Goal: Use online tool/utility: Utilize a website feature to perform a specific function

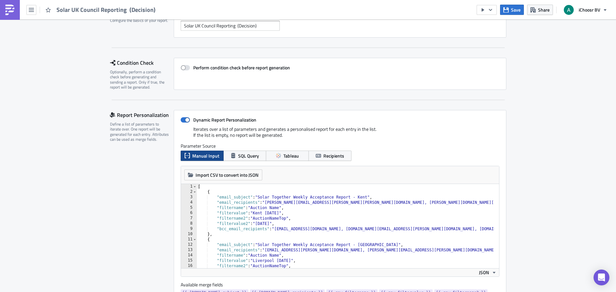
scroll to position [76, 0]
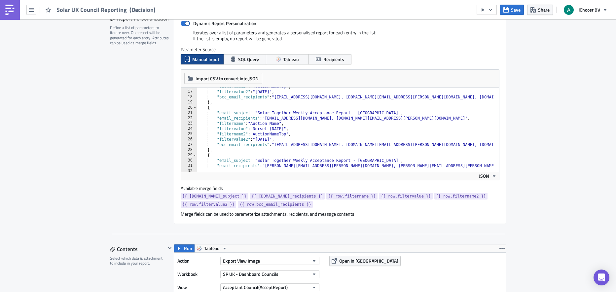
scroll to position [103, 0]
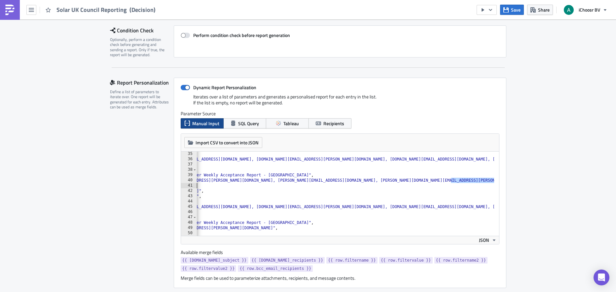
scroll to position [0, 90]
drag, startPoint x: 348, startPoint y: 180, endPoint x: 397, endPoint y: 188, distance: 50.2
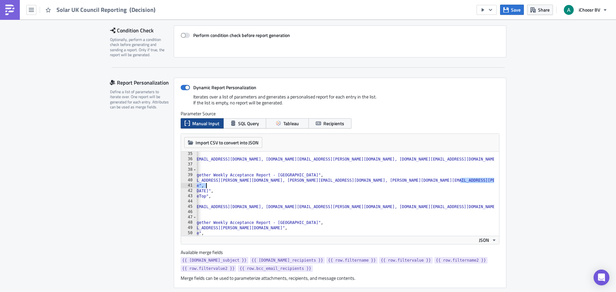
scroll to position [0, 82]
drag, startPoint x: 452, startPoint y: 181, endPoint x: 390, endPoint y: 180, distance: 62.5
paste textarea "isabelle.lee"
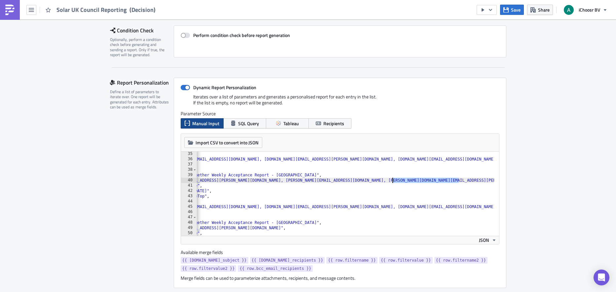
type textarea ""email_recipients": "Emma.Edwards@cheshirewestandchester.gov.uk, Rachel.Moan@ch…"
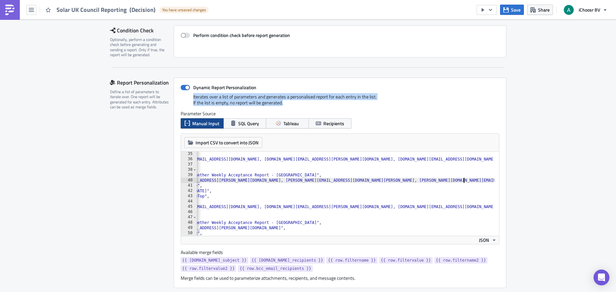
drag, startPoint x: 564, startPoint y: 102, endPoint x: 564, endPoint y: 96, distance: 6.0
click at [510, 9] on button "Save" at bounding box center [512, 10] width 24 height 10
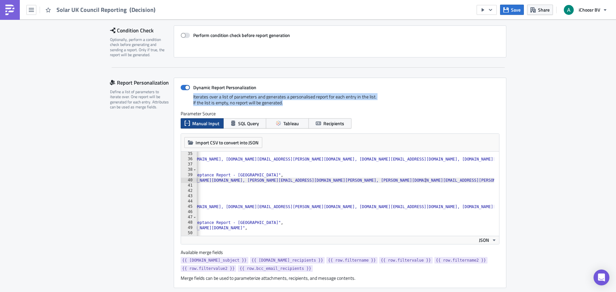
scroll to position [0, 117]
click at [510, 14] on button "Save" at bounding box center [512, 10] width 24 height 10
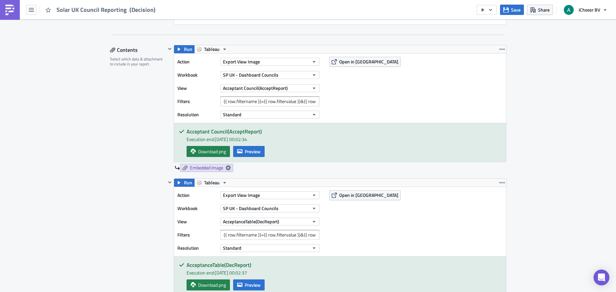
scroll to position [0, 0]
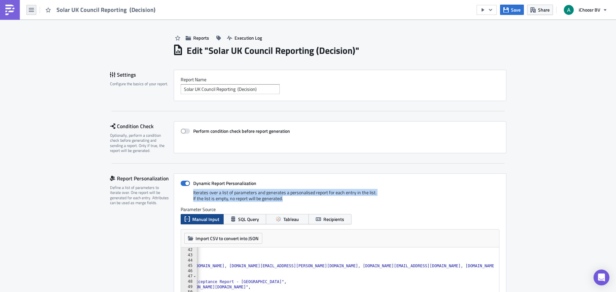
click at [33, 11] on icon "button" at bounding box center [31, 10] width 5 height 4
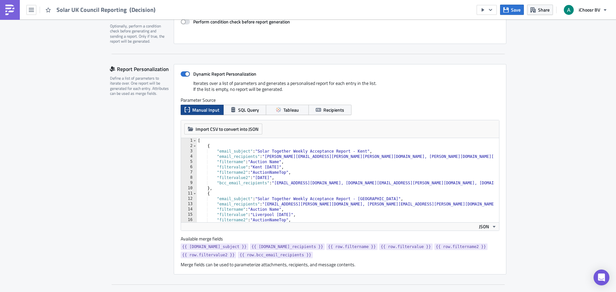
scroll to position [156, 0]
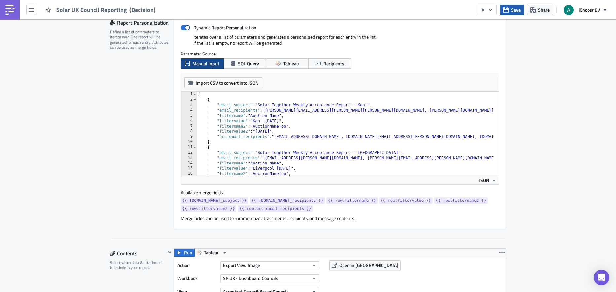
click at [512, 11] on span "Save" at bounding box center [516, 9] width 10 height 7
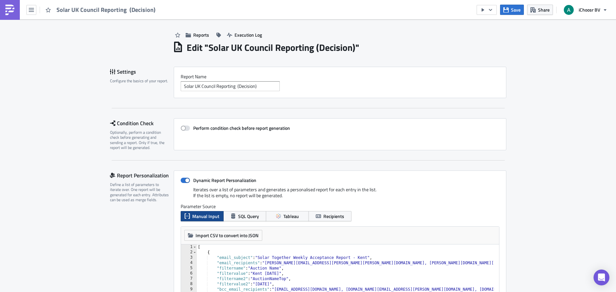
scroll to position [0, 0]
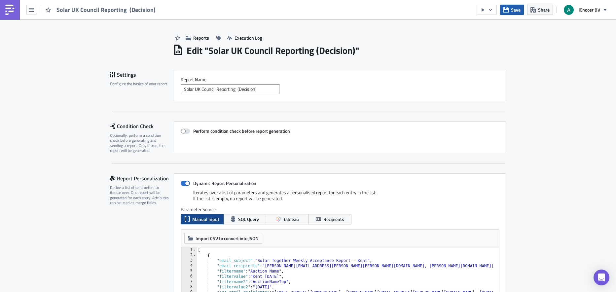
click at [512, 12] on span "Save" at bounding box center [516, 9] width 10 height 7
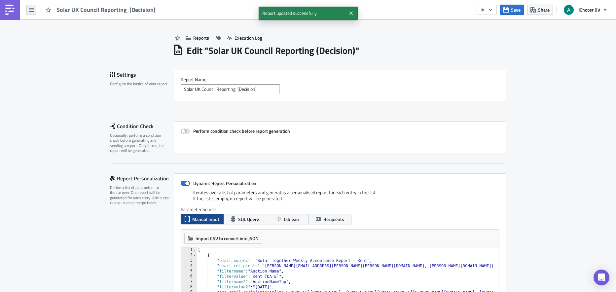
click at [29, 12] on icon "button" at bounding box center [31, 9] width 5 height 5
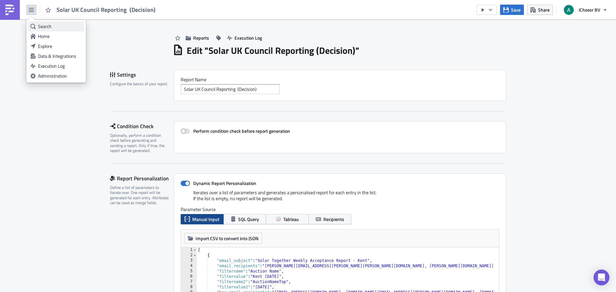
click at [36, 26] on link "Search" at bounding box center [56, 26] width 56 height 10
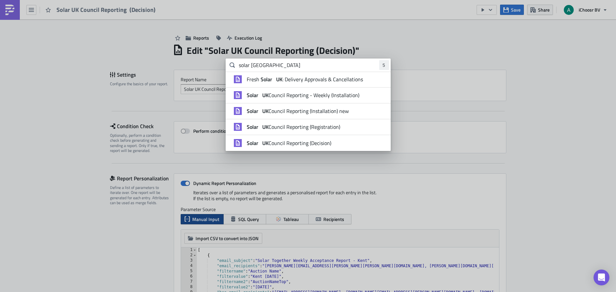
type input "solar uk"
click at [324, 128] on span "Solar UK Council Reporting (Registration)" at bounding box center [294, 127] width 94 height 7
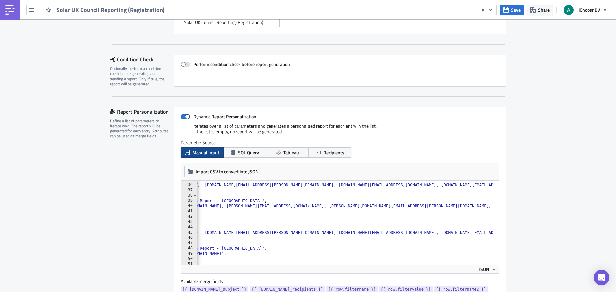
scroll to position [0, 187]
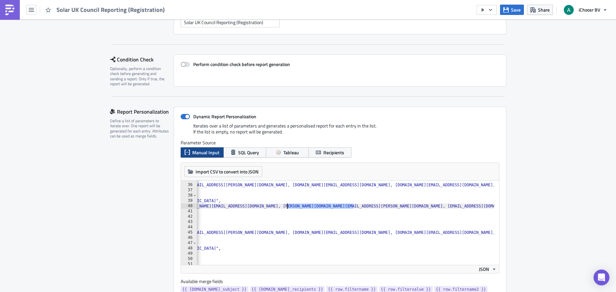
drag, startPoint x: 351, startPoint y: 207, endPoint x: 285, endPoint y: 206, distance: 66.1
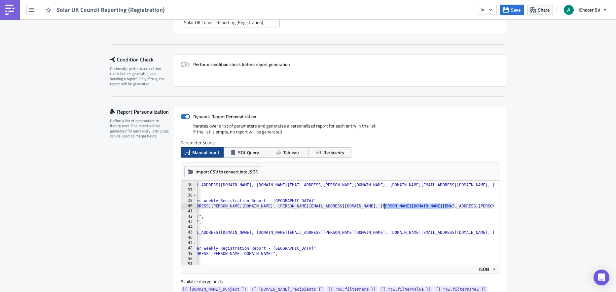
drag, startPoint x: 351, startPoint y: 207, endPoint x: 382, endPoint y: 206, distance: 31.4
paste textarea "isabelle.lee"
type textarea ""email_recipients": "Emma.Edwards@cheshirewestandchester.gov.uk, Rachel.Moan@ch…"
click at [510, 10] on button "Save" at bounding box center [512, 10] width 24 height 10
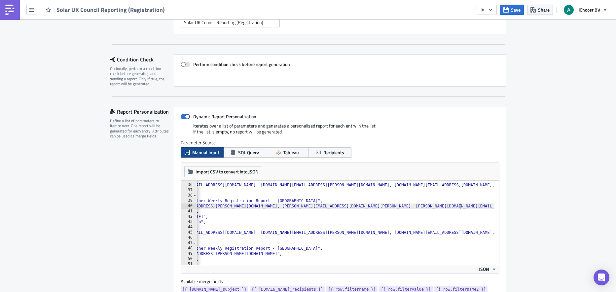
scroll to position [0, 85]
click at [513, 7] on span "Save" at bounding box center [516, 9] width 10 height 7
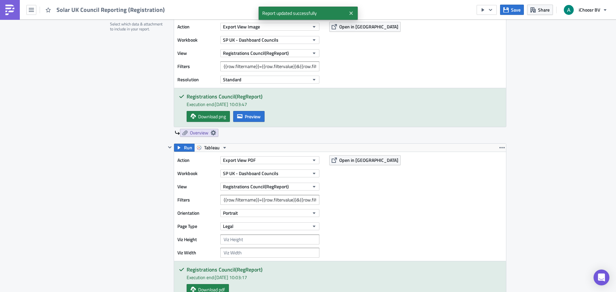
scroll to position [0, 0]
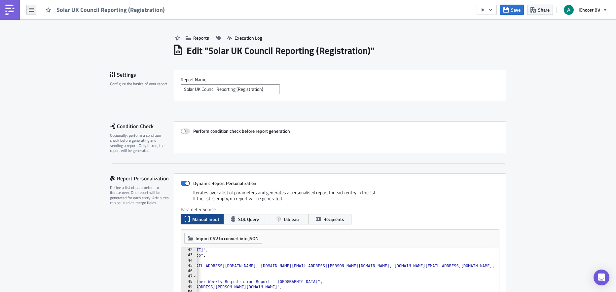
click at [31, 12] on icon "button" at bounding box center [31, 9] width 5 height 5
click at [47, 23] on div "Search" at bounding box center [60, 26] width 44 height 7
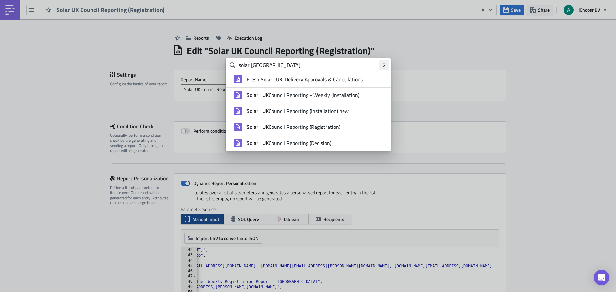
click at [326, 109] on span "Solar UK Council Reporting (Installation) new" at bounding box center [298, 111] width 102 height 7
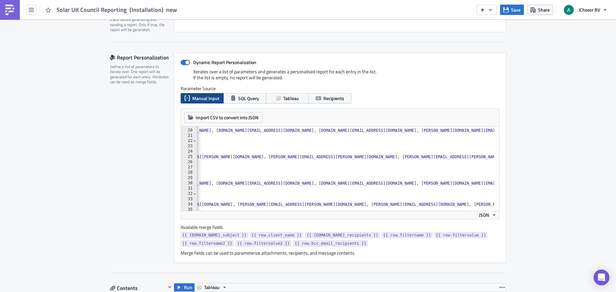
scroll to position [0, 90]
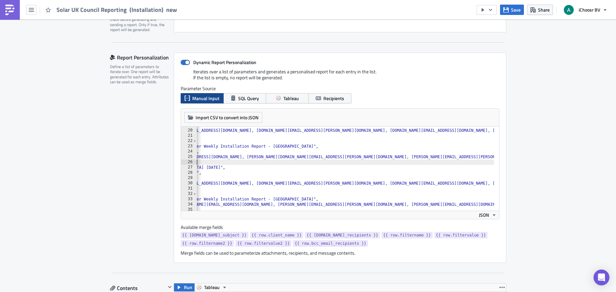
drag, startPoint x: 481, startPoint y: 160, endPoint x: 494, endPoint y: 160, distance: 13.5
click at [494, 160] on div ""email_recipients": "k.murphy2@welhat.gov.uk, julie.greaves@hertfordshire.gov.u…" at bounding box center [340, 169] width 318 height 84
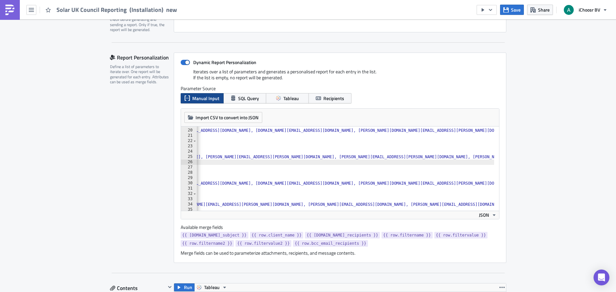
scroll to position [0, 431]
drag, startPoint x: 426, startPoint y: 157, endPoint x: 347, endPoint y: 159, distance: 78.6
paste textarea "Laura.Hayter@eastherts.gov.uk, helen.burridge@eastherts.gov.uk, Joanna.Hewitson…"
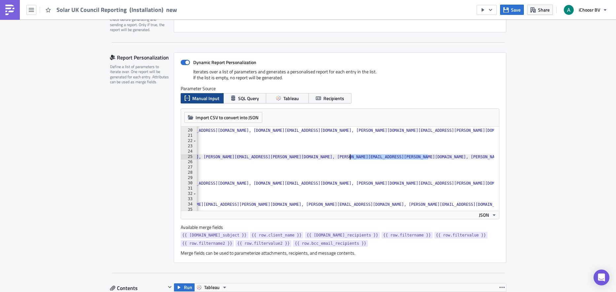
type textarea ""email_recipients": "k.murphy2@welhat.gov.uk, julie.greaves@hertfordshire.gov.u…"
click at [517, 9] on span "Save" at bounding box center [516, 9] width 10 height 7
click at [511, 11] on span "Save" at bounding box center [516, 9] width 10 height 7
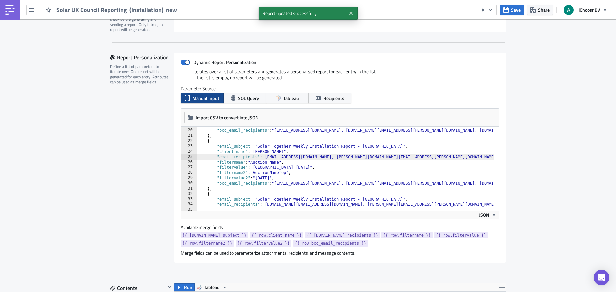
scroll to position [0, 0]
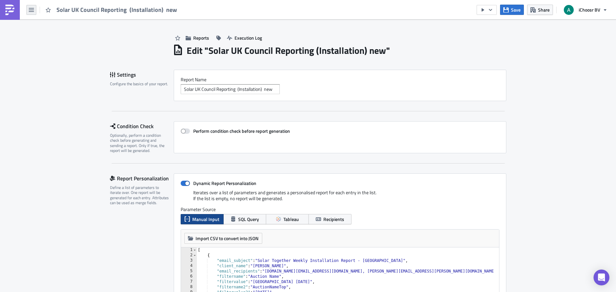
click at [34, 12] on icon "button" at bounding box center [31, 9] width 5 height 5
click at [47, 24] on div "Search" at bounding box center [60, 26] width 44 height 7
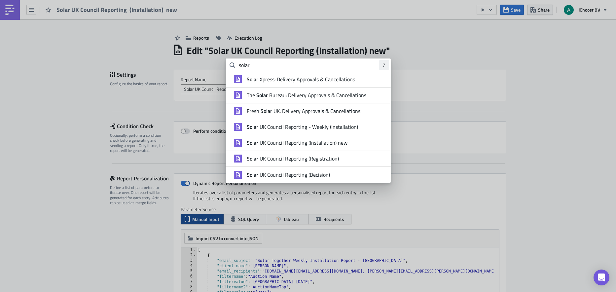
type input "solar"
click at [316, 128] on span "Solar UK Council Reporting - Weekly (Installation)" at bounding box center [302, 127] width 111 height 7
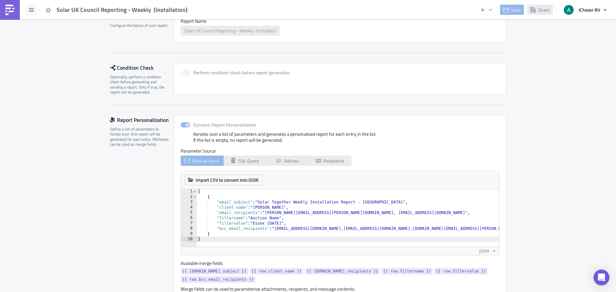
scroll to position [59, 0]
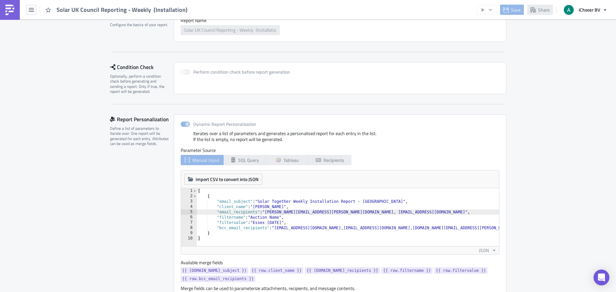
click at [332, 209] on div "[ { "email_subject" : "Solar Together Weekly Installation Report - Essex" , "cl…" at bounding box center [359, 219] width 324 height 63
click at [33, 10] on icon "button" at bounding box center [31, 9] width 5 height 5
click at [43, 29] on div "Search" at bounding box center [60, 26] width 44 height 7
click at [517, 102] on body "Solar UK Council Reporting - Weekly (Installation) Save Share iChoosr BV Report…" at bounding box center [308, 146] width 616 height 293
click at [366, 210] on div "[ { "email_subject" : "Solar Together Weekly Installation Report - Essex" , "cl…" at bounding box center [359, 220] width 324 height 63
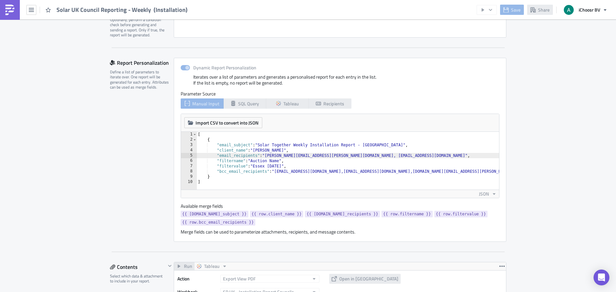
scroll to position [120, 0]
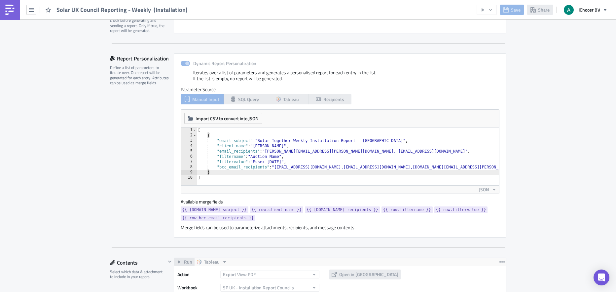
click at [216, 172] on div "[ { "email_subject" : "Solar Together Weekly Installation Report - Essex" , "cl…" at bounding box center [359, 159] width 324 height 63
click at [298, 130] on div "[ { "email_subject" : "Solar Together Weekly Installation Report - Essex" , "cl…" at bounding box center [359, 159] width 324 height 63
type textarea "["
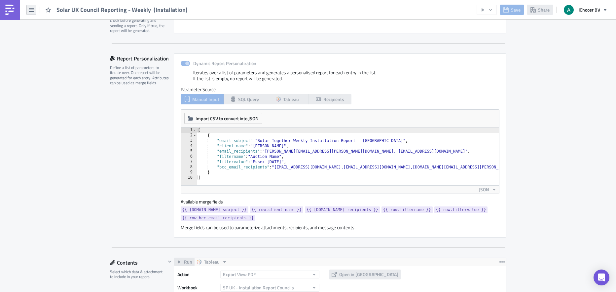
click at [30, 12] on icon "button" at bounding box center [31, 9] width 5 height 5
click at [52, 27] on div "Search" at bounding box center [60, 26] width 44 height 7
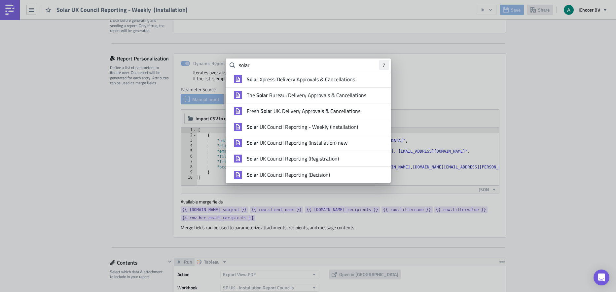
click at [287, 128] on span "Solar UK Council Reporting - Weekly (Installation)" at bounding box center [302, 127] width 111 height 7
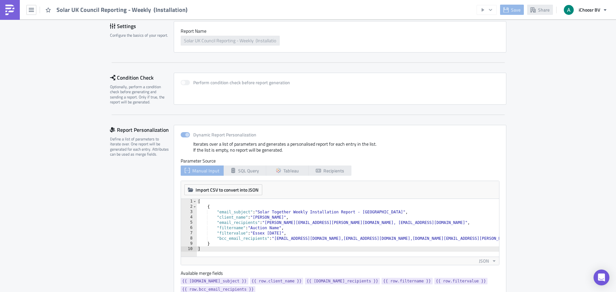
scroll to position [50, 0]
type textarea ""client_name": "Marieke Snoek","
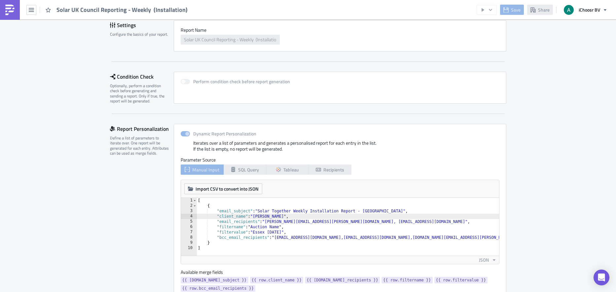
click at [327, 218] on div "[ { "email_subject" : "Solar Together Weekly Installation Report - Essex" , "cl…" at bounding box center [359, 229] width 324 height 63
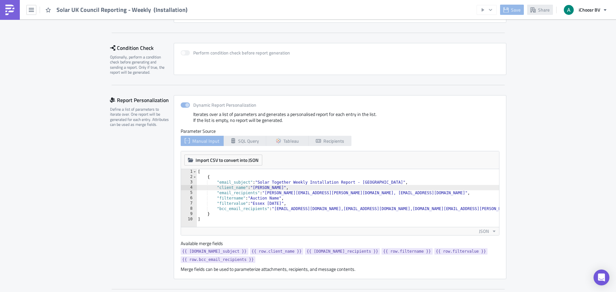
scroll to position [79, 0]
click at [31, 9] on icon "button" at bounding box center [31, 9] width 5 height 5
click at [58, 28] on div "Search" at bounding box center [60, 26] width 44 height 7
click at [438, 107] on body "Solar UK Council Reporting - Weekly (Installation) Save Share iChoosr BV Report…" at bounding box center [308, 146] width 616 height 293
click at [35, 10] on button "button" at bounding box center [31, 10] width 10 height 10
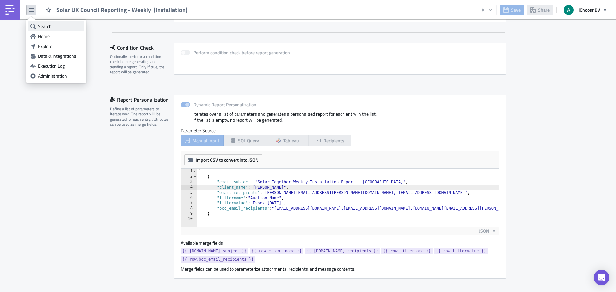
click at [39, 26] on div "Search" at bounding box center [60, 26] width 44 height 7
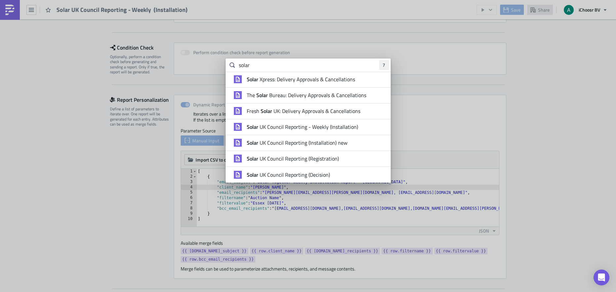
click at [533, 52] on body "Solar UK Council Reporting - Weekly (Installation) Save Share iChoosr BV Report…" at bounding box center [308, 146] width 616 height 293
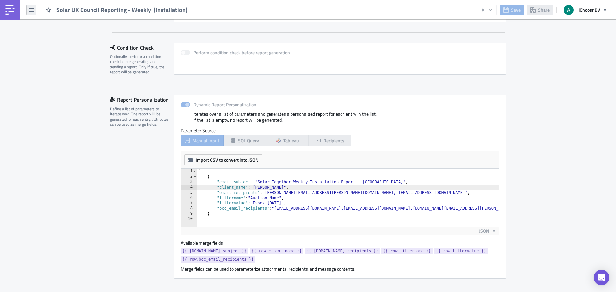
click at [32, 12] on icon "button" at bounding box center [31, 9] width 5 height 5
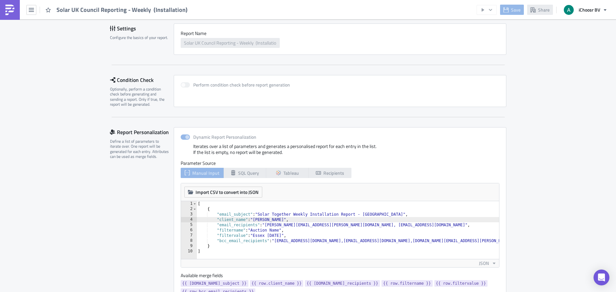
scroll to position [0, 0]
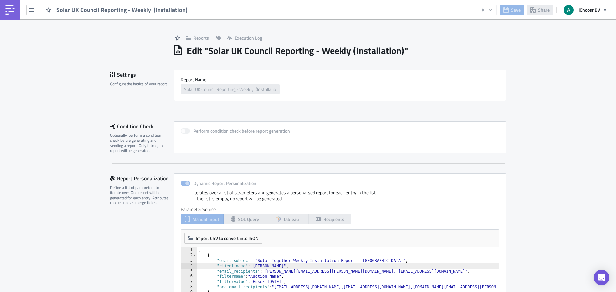
click at [13, 11] on img at bounding box center [10, 10] width 11 height 11
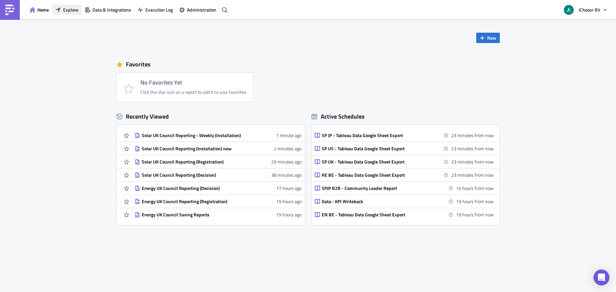
click at [68, 12] on span "Explore" at bounding box center [70, 9] width 15 height 7
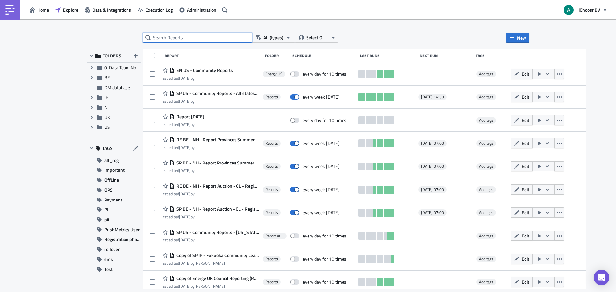
click at [197, 38] on input "text" at bounding box center [197, 38] width 109 height 10
click at [122, 120] on span "UK" at bounding box center [121, 117] width 35 height 6
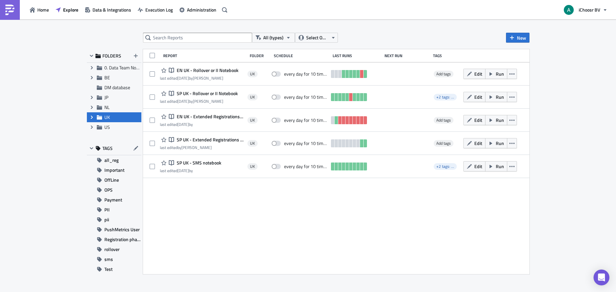
click at [94, 115] on span "Expand group" at bounding box center [92, 117] width 10 height 10
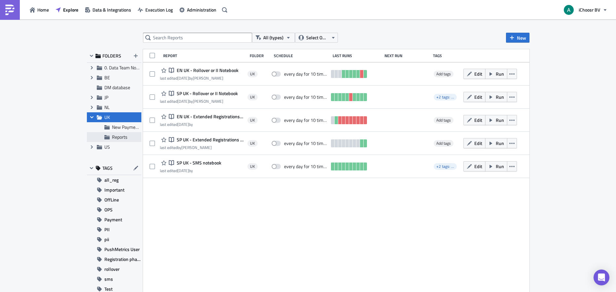
click at [114, 137] on span "Reports" at bounding box center [120, 136] width 16 height 7
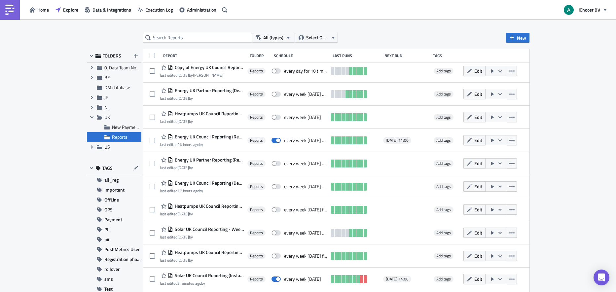
scroll to position [4, 0]
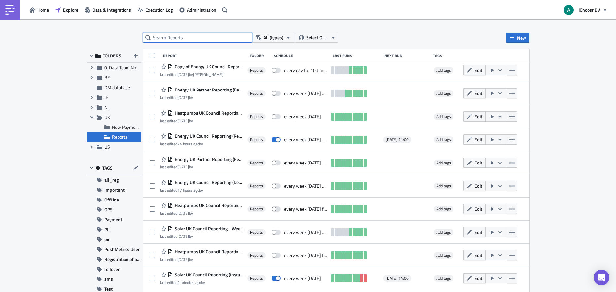
click at [175, 41] on input "text" at bounding box center [197, 38] width 109 height 10
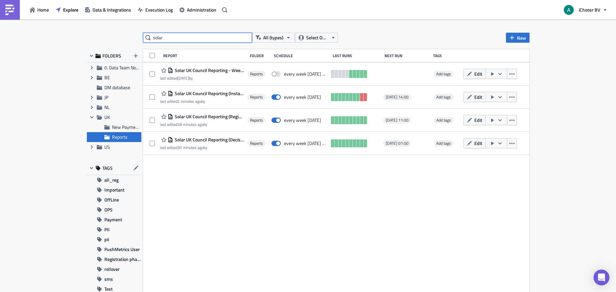
type input "solar"
drag, startPoint x: 250, startPoint y: 55, endPoint x: 258, endPoint y: 56, distance: 7.7
click at [258, 56] on div "Report Folder Schedule Last Runs Next Run Tags" at bounding box center [336, 55] width 387 height 13
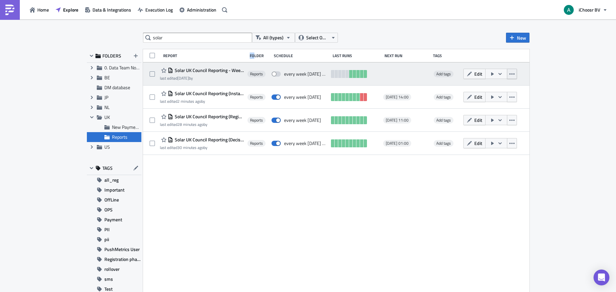
click at [515, 73] on icon "button" at bounding box center [511, 73] width 5 height 5
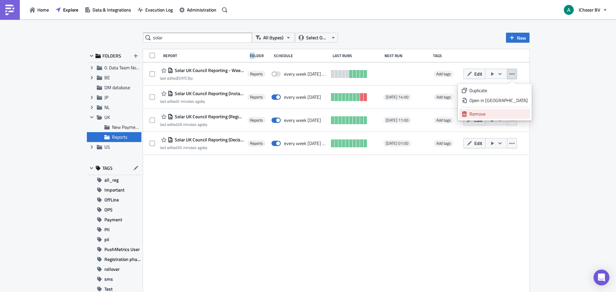
click at [502, 113] on div "Remove" at bounding box center [499, 114] width 58 height 7
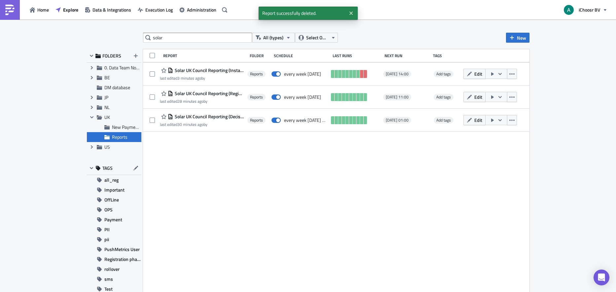
click at [562, 78] on div "solar All (types) Select Owner New FOLDERS Expand group 0. Data Team Notebooks …" at bounding box center [308, 156] width 616 height 274
click at [392, 31] on div "solar All (types) Select Owner New FOLDERS Expand group 0. Data Team Notebooks …" at bounding box center [308, 156] width 616 height 274
click at [352, 14] on icon "Close" at bounding box center [350, 13] width 3 height 3
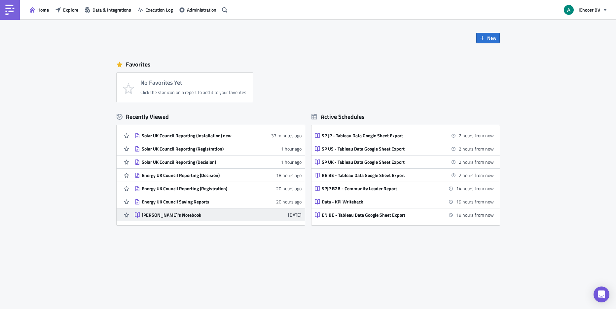
click at [164, 217] on div "[PERSON_NAME]'s Notebook" at bounding box center [200, 215] width 116 height 6
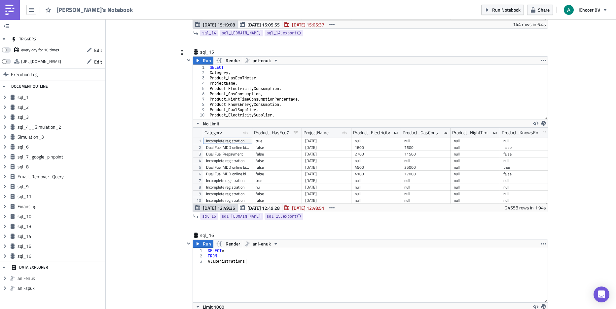
type textarea "Product_NightTimeConsumptionPercentage,"
click at [245, 100] on div "SELECT Category , Product_HasEco7Meter , ProjectName , Product_ElectricityConsu…" at bounding box center [375, 97] width 334 height 65
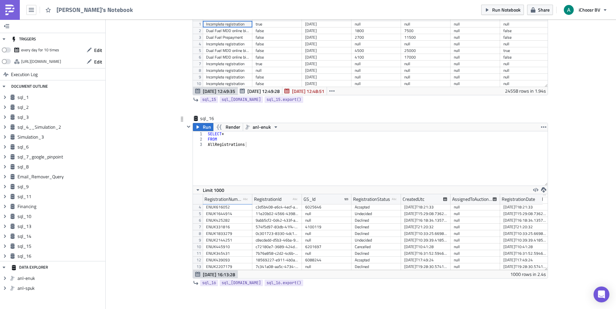
scroll to position [2890, 0]
drag, startPoint x: 254, startPoint y: 147, endPoint x: 241, endPoint y: 144, distance: 13.8
click at [254, 147] on div "SELECT * FROM AllRegistrations" at bounding box center [377, 162] width 341 height 65
click at [234, 136] on div "SELECT * FROM AllRegistrations" at bounding box center [377, 162] width 341 height 65
click at [227, 134] on div "SELECT * FROM AllRegistrations" at bounding box center [377, 162] width 341 height 65
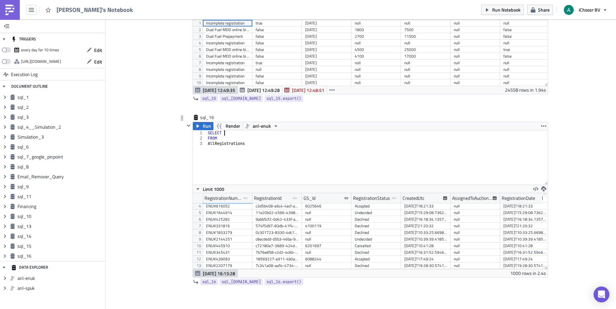
type textarea "SELECT"
type textarea "RegistrationNumber,"
type textarea "ProjectName,"
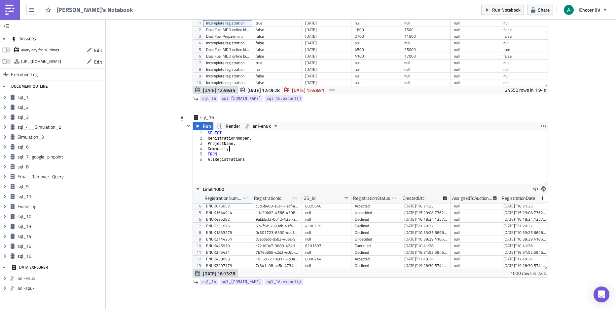
scroll to position [0, 2]
type textarea "CommunityName,"
click at [229, 158] on div "SELECT RegistrationNumber , ProjectName , CommunityName , Product_RoofOrientati…" at bounding box center [377, 162] width 341 height 65
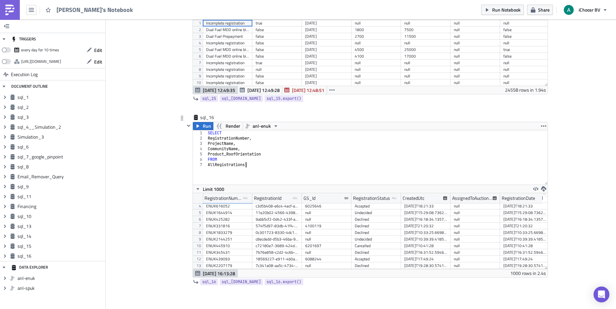
click at [252, 164] on div "SELECT RegistrationNumber , ProjectName , CommunityName , Product_RoofOrientati…" at bounding box center [377, 162] width 341 height 65
type textarea "AllRegistrations"
click at [206, 127] on span "Run" at bounding box center [207, 126] width 8 height 8
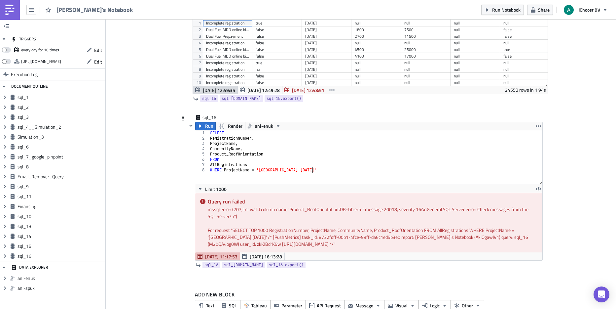
click at [326, 169] on div "SELECT RegistrationNumber , ProjectName , CommunityName , Product_RoofOrientati…" at bounding box center [376, 162] width 334 height 65
click at [238, 154] on div "SELECT RegistrationNumber , ProjectName , CommunityName , Product_RoofOrientati…" at bounding box center [376, 162] width 334 height 65
click at [232, 155] on div "SELECT RegistrationNumber , ProjectName , CommunityName , Product_RoofOrientati…" at bounding box center [376, 162] width 334 height 65
click at [275, 154] on div "SELECT RegistrationNumber , ProjectName , CommunityName , Product_RoofOrientati…" at bounding box center [376, 162] width 334 height 65
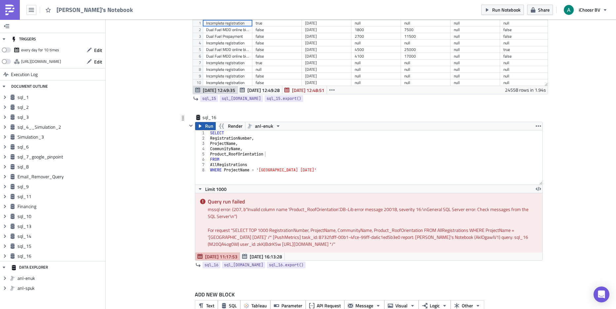
click at [201, 125] on button "Run" at bounding box center [205, 126] width 20 height 8
click at [217, 156] on div "SELECT RegistrationNumber , ProjectName , CommunityName , Product_RoofOrientati…" at bounding box center [376, 162] width 334 height 65
click at [268, 158] on div "SELECT RegistrationNumber , ProjectName , CommunityName , Product_RoofOrientati…" at bounding box center [376, 162] width 334 height 65
click at [238, 155] on div "SELECT RegistrationNumber , ProjectName , CommunityName , Product_RoofOrientati…" at bounding box center [376, 162] width 334 height 65
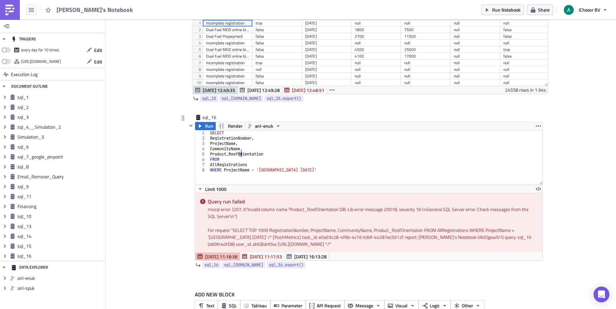
click at [238, 155] on div "SELECT RegistrationNumber , ProjectName , CommunityName , Product_RoofOrientati…" at bounding box center [376, 162] width 334 height 65
click at [208, 127] on span "Run" at bounding box center [209, 126] width 8 height 8
click at [272, 153] on div "SELECT RegistrationNumber , ProjectName , CommunityName , Product_Rooforientati…" at bounding box center [376, 162] width 334 height 65
drag, startPoint x: 270, startPoint y: 154, endPoint x: 237, endPoint y: 154, distance: 33.7
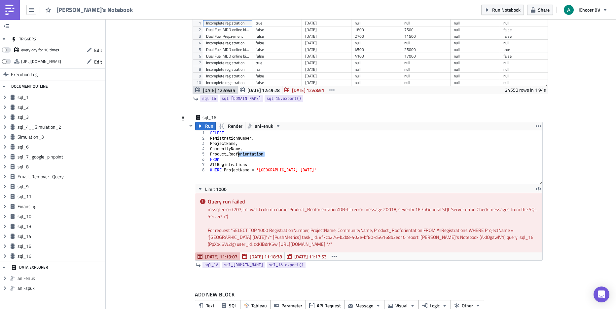
click at [237, 154] on div "SELECT RegistrationNumber , ProjectName , CommunityName , Product_Rooforientati…" at bounding box center [376, 162] width 334 height 65
type textarea "Product_RoofOrientation"
click at [206, 127] on span "Run" at bounding box center [209, 126] width 8 height 8
click at [269, 152] on div "SELECT RegistrationNumber , ProjectName , CommunityName , Product_RoofOrientati…" at bounding box center [376, 162] width 334 height 65
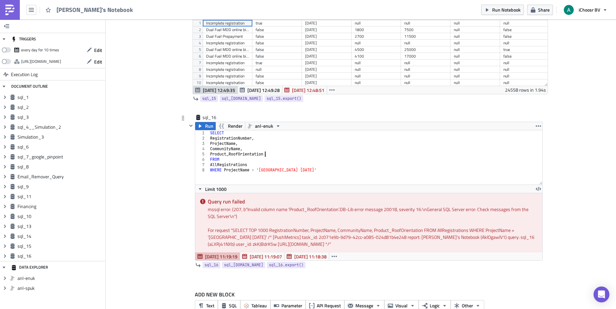
scroll to position [0, 0]
click at [257, 128] on span "anl-enuk" at bounding box center [264, 126] width 18 height 8
click at [279, 144] on div "anl-spuk" at bounding box center [276, 146] width 47 height 7
click at [202, 125] on button "Run" at bounding box center [205, 126] width 20 height 8
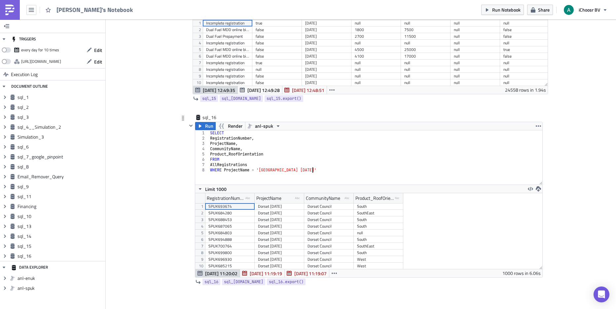
click at [300, 176] on div "SELECT RegistrationNumber , ProjectName , CommunityName , Product_RoofOrientati…" at bounding box center [376, 162] width 334 height 65
drag, startPoint x: 323, startPoint y: 166, endPoint x: 276, endPoint y: 164, distance: 47.0
click at [323, 166] on div "SELECT RegistrationNumber , ProjectName , CommunityName , Product_RoofOrientati…" at bounding box center [376, 162] width 334 height 65
click at [276, 164] on div "SELECT RegistrationNumber , ProjectName , CommunityName , Product_RoofOrientati…" at bounding box center [376, 162] width 334 height 65
click at [273, 161] on div "SELECT RegistrationNumber , ProjectName , CommunityName , Product_RoofOrientati…" at bounding box center [376, 162] width 334 height 65
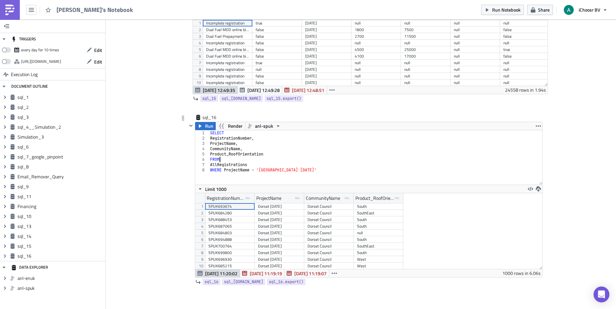
click at [275, 156] on div "SELECT RegistrationNumber , ProjectName , CommunityName , Product_RoofOrientati…" at bounding box center [376, 162] width 334 height 65
click at [263, 145] on div "SELECT RegistrationNumber , ProjectName , CommunityName , Product_RoofOrientati…" at bounding box center [376, 162] width 334 height 65
click at [254, 144] on div "SELECT RegistrationNumber , ProjectName , CommunityName , Product_RoofOrientati…" at bounding box center [376, 164] width 334 height 65
click at [259, 138] on div "SELECT RegistrationNumber , ProjectName , CommunityName , Product_RoofOrientati…" at bounding box center [376, 164] width 334 height 65
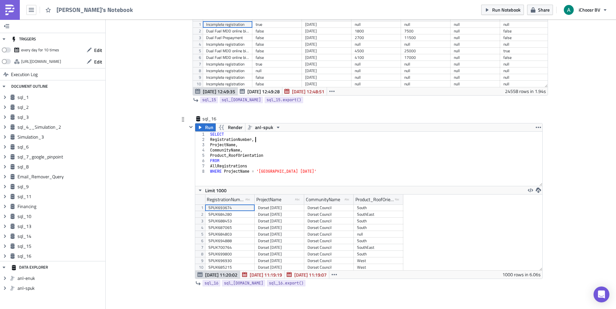
click at [256, 146] on div "SELECT RegistrationNumber , ProjectName , CommunityName , Product_RoofOrientati…" at bounding box center [376, 164] width 334 height 65
click at [257, 152] on div "SELECT RegistrationNumber , ProjectName , CommunityName , Product_RoofOrientati…" at bounding box center [376, 164] width 334 height 65
click at [290, 162] on div "SELECT RegistrationNumber , ProjectName , CommunityName , Product_RoofOrientati…" at bounding box center [376, 164] width 334 height 65
click at [318, 167] on div "SELECT RegistrationNumber , ProjectName , CommunityName , Product_RoofOrientati…" at bounding box center [376, 164] width 334 height 65
click at [321, 170] on div "SELECT RegistrationNumber , ProjectName , CommunityName , Product_RoofOrientati…" at bounding box center [376, 164] width 334 height 65
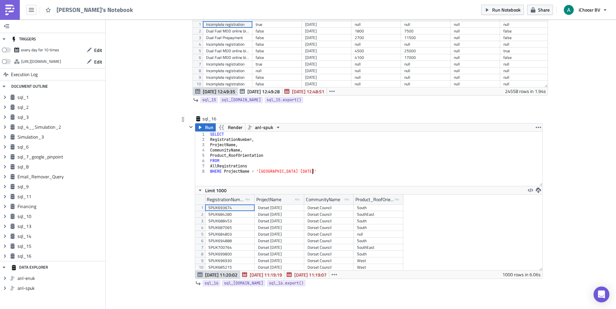
type textarea "WHERE ProjectName = '[GEOGRAPHIC_DATA] [DATE]'"
click at [335, 174] on div "SELECT RegistrationNumber , ProjectName , CommunityName , Product_RoofOrientati…" at bounding box center [376, 164] width 334 height 65
click at [207, 124] on span "Run" at bounding box center [209, 127] width 8 height 8
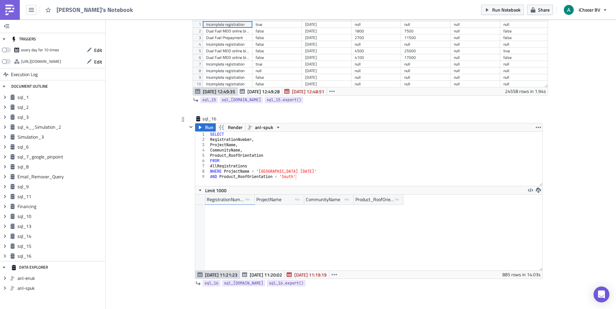
scroll to position [5091, 0]
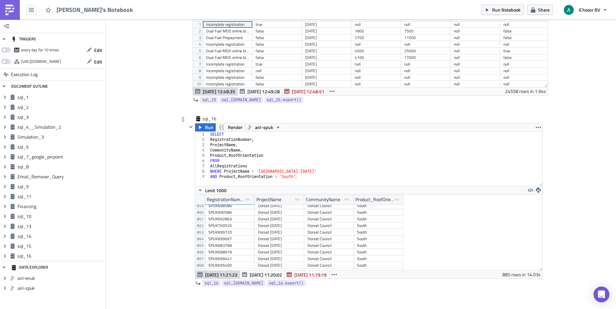
drag, startPoint x: 539, startPoint y: 267, endPoint x: 539, endPoint y: 185, distance: 81.3
click at [539, 185] on div "AND Product_RoofOrientation = 'South 1 2 3 4 5 6 7 8 9 SELECT RegistrationNumbe…" at bounding box center [368, 204] width 347 height 147
drag, startPoint x: 538, startPoint y: 265, endPoint x: 537, endPoint y: 228, distance: 37.4
click at [537, 228] on div "RegistrationNumber type-text Created with Sketch. ProjectName type-text Created…" at bounding box center [368, 232] width 347 height 76
drag, startPoint x: 538, startPoint y: 265, endPoint x: 539, endPoint y: 246, distance: 19.2
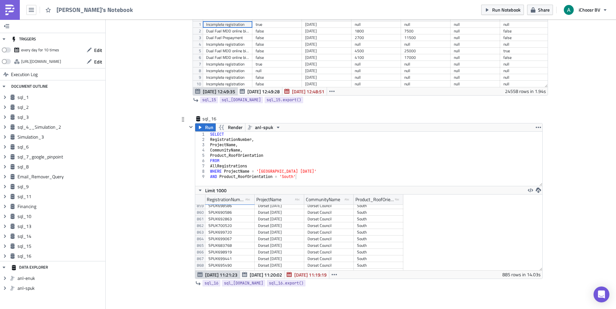
click at [539, 246] on div "RegistrationNumber type-text Created with Sketch. ProjectName type-text Created…" at bounding box center [368, 232] width 347 height 76
type textarea "CommunityName,"
click at [239, 150] on div "SELECT RegistrationNumber , ProjectName , CommunityName , Product_RoofOrientati…" at bounding box center [376, 164] width 334 height 65
click at [254, 149] on div "SELECT RegistrationNumber , ProjectName , CommunityName , Product_RoofOrientati…" at bounding box center [376, 164] width 334 height 65
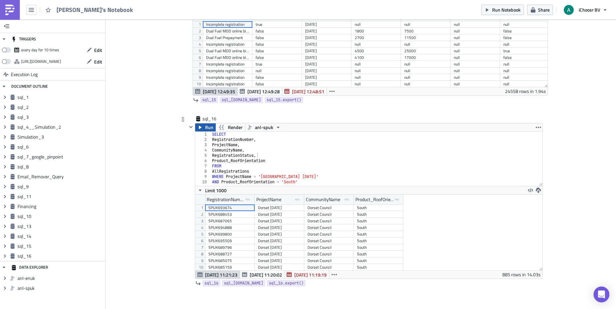
click at [206, 126] on span "Run" at bounding box center [209, 127] width 8 height 8
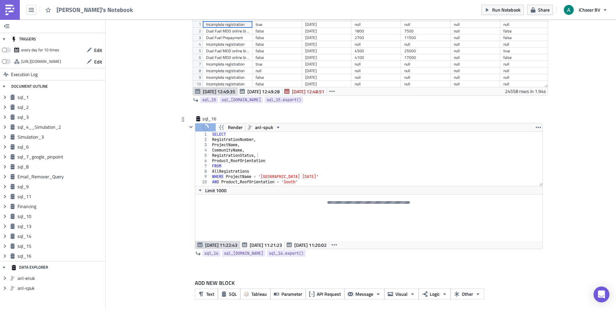
type textarea "AND Product_RoofOrientation = 'South'"
click at [313, 183] on div "SELECT RegistrationNumber , ProjectName , CommunityName , RegistrationStatus , …" at bounding box center [377, 164] width 332 height 65
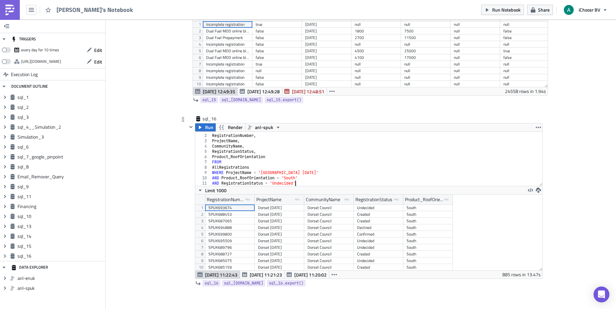
scroll to position [0, 7]
type textarea "AND RegistrationStatus = 'Undecided"
click at [199, 127] on icon "button" at bounding box center [200, 127] width 5 height 5
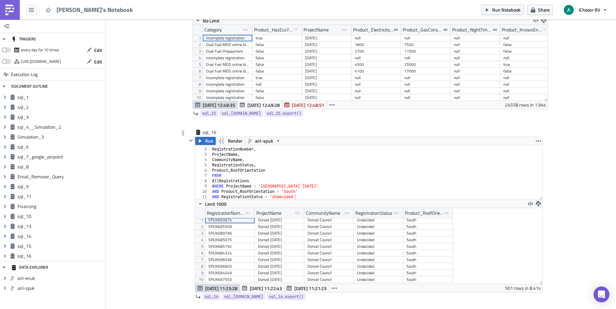
scroll to position [2876, 0]
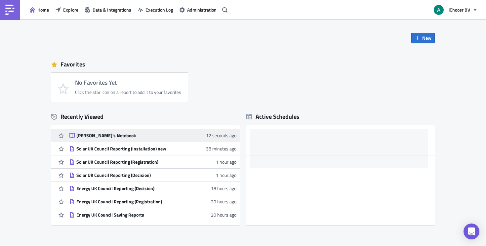
click at [101, 135] on div "[PERSON_NAME]'s Notebook" at bounding box center [134, 135] width 116 height 6
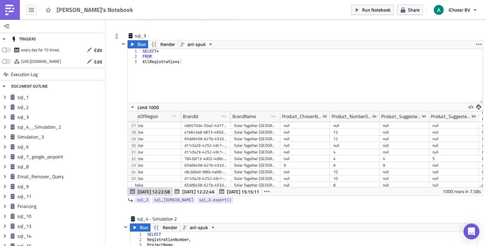
scroll to position [0, 3231]
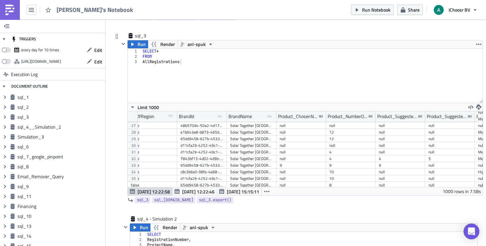
click at [114, 132] on div "sql_3 Run Render anl-spuk 1 2 3 SELECT * FROM AllRegistrations הההההההההההההההה…" at bounding box center [295, 123] width 363 height 183
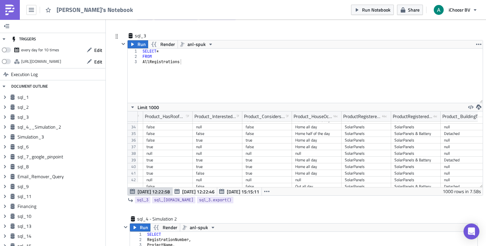
scroll to position [216, 4123]
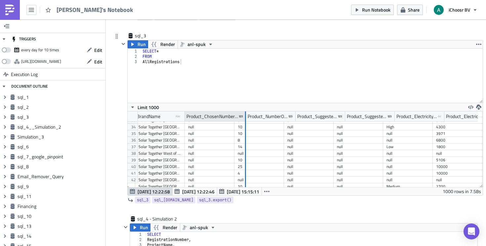
drag, startPoint x: 231, startPoint y: 115, endPoint x: 243, endPoint y: 116, distance: 11.6
click at [244, 116] on div at bounding box center [245, 116] width 2 height 10
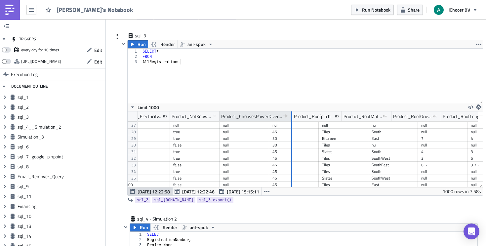
drag, startPoint x: 266, startPoint y: 118, endPoint x: 289, endPoint y: 120, distance: 23.2
click at [290, 120] on div at bounding box center [291, 116] width 2 height 10
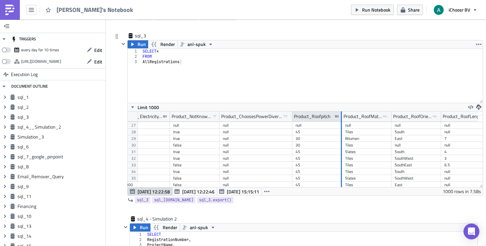
click at [340, 114] on div at bounding box center [341, 116] width 2 height 10
drag, startPoint x: 339, startPoint y: 114, endPoint x: 348, endPoint y: 116, distance: 9.0
click at [350, 116] on div at bounding box center [350, 116] width 1 height 10
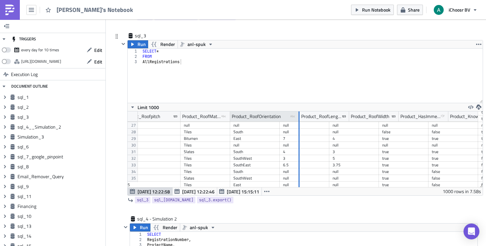
drag, startPoint x: 276, startPoint y: 114, endPoint x: 295, endPoint y: 119, distance: 19.8
click at [298, 119] on div at bounding box center [299, 116] width 2 height 10
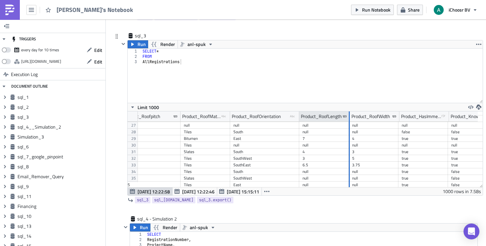
drag, startPoint x: 346, startPoint y: 115, endPoint x: 347, endPoint y: 120, distance: 4.7
click at [349, 120] on div at bounding box center [349, 116] width 1 height 10
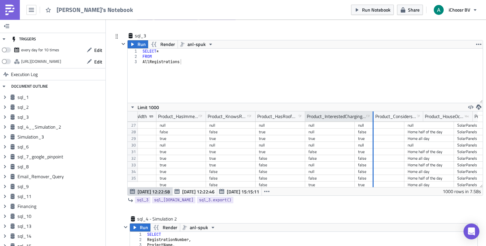
drag, startPoint x: 352, startPoint y: 115, endPoint x: 371, endPoint y: 117, distance: 18.6
click at [372, 117] on div at bounding box center [372, 116] width 1 height 10
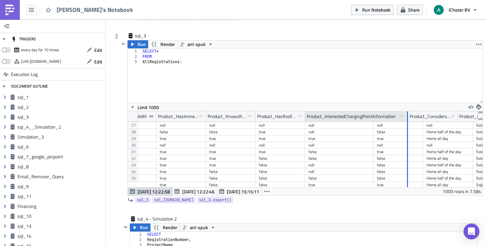
drag, startPoint x: 371, startPoint y: 116, endPoint x: 405, endPoint y: 121, distance: 34.7
click at [407, 121] on div at bounding box center [407, 116] width 1 height 10
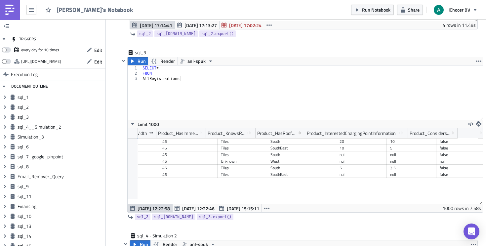
scroll to position [0, 0]
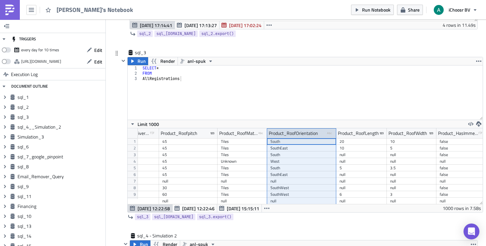
drag, startPoint x: 316, startPoint y: 132, endPoint x: 302, endPoint y: 131, distance: 14.6
click at [302, 131] on div "Product_RoofOrientation type-text Created with Sketch." at bounding box center [301, 133] width 69 height 10
click at [279, 132] on div "Product_RoofOrientation" at bounding box center [293, 133] width 49 height 10
click at [270, 132] on div "Product_RoofOrientation" at bounding box center [293, 133] width 49 height 10
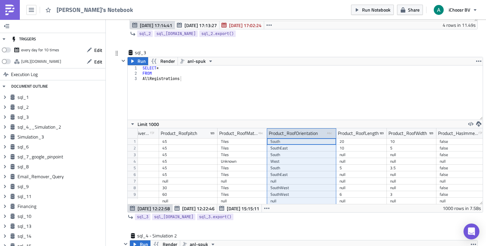
click at [271, 132] on div "Product_RoofOrientation" at bounding box center [293, 133] width 49 height 10
drag, startPoint x: 273, startPoint y: 132, endPoint x: 319, endPoint y: 131, distance: 45.9
click at [316, 133] on div "Product_RoofOrientation" at bounding box center [293, 133] width 49 height 10
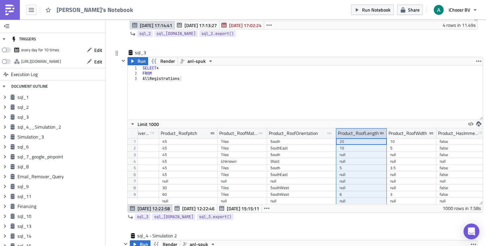
click at [359, 134] on div "Product_RoofLength" at bounding box center [358, 133] width 41 height 10
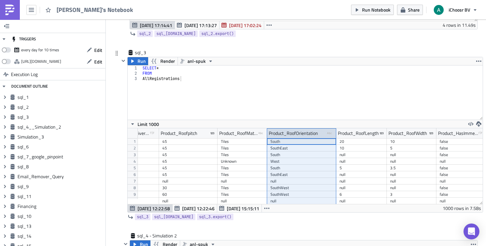
click at [294, 133] on div "Product_RoofOrientation" at bounding box center [293, 133] width 49 height 10
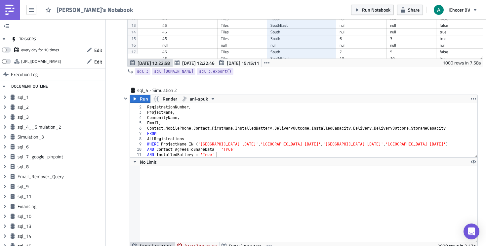
scroll to position [538, 0]
type textarea "AND InstalledBattery = 'True'"
click at [227, 152] on div "SELECT RegistrationNumber , ProjectName , CommunityName , Email , Contact_Mobil…" at bounding box center [309, 131] width 326 height 65
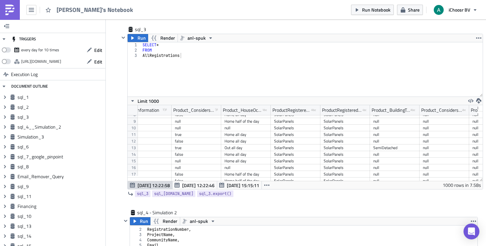
scroll to position [2048, 0]
